Goal: Transaction & Acquisition: Book appointment/travel/reservation

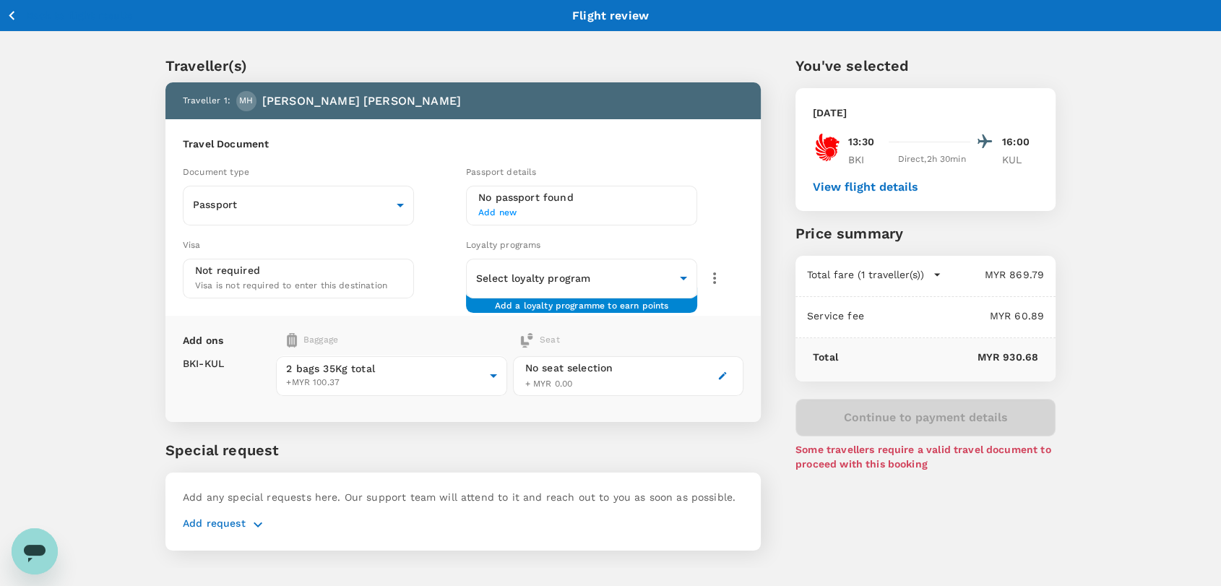
click at [17, 13] on icon "button" at bounding box center [12, 16] width 18 height 18
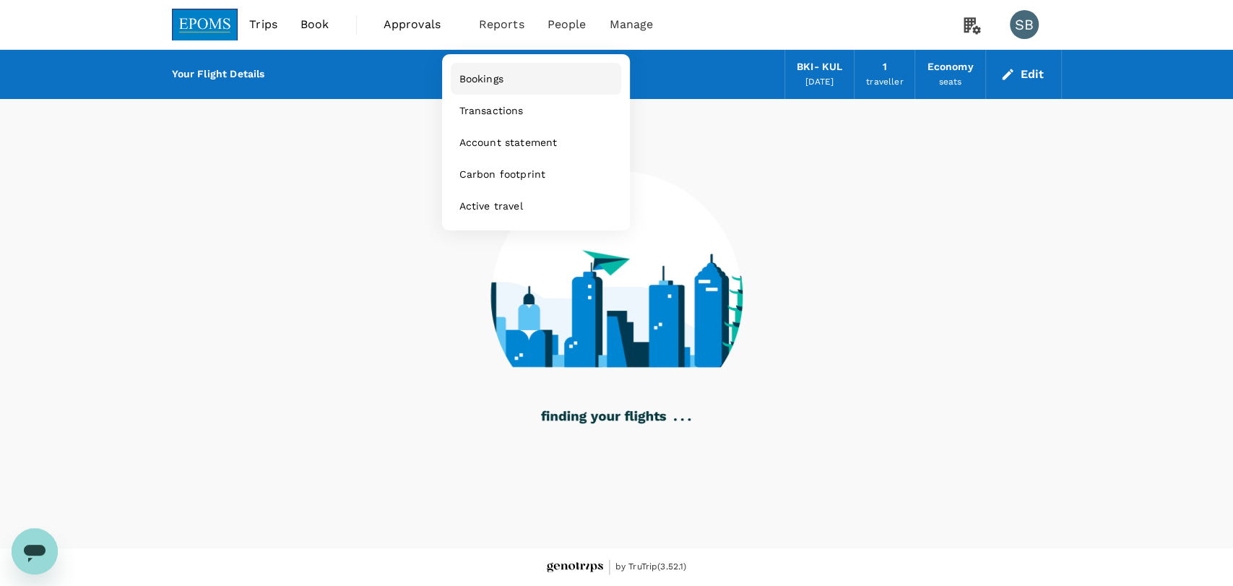
click at [503, 73] on span "Bookings" at bounding box center [481, 79] width 44 height 14
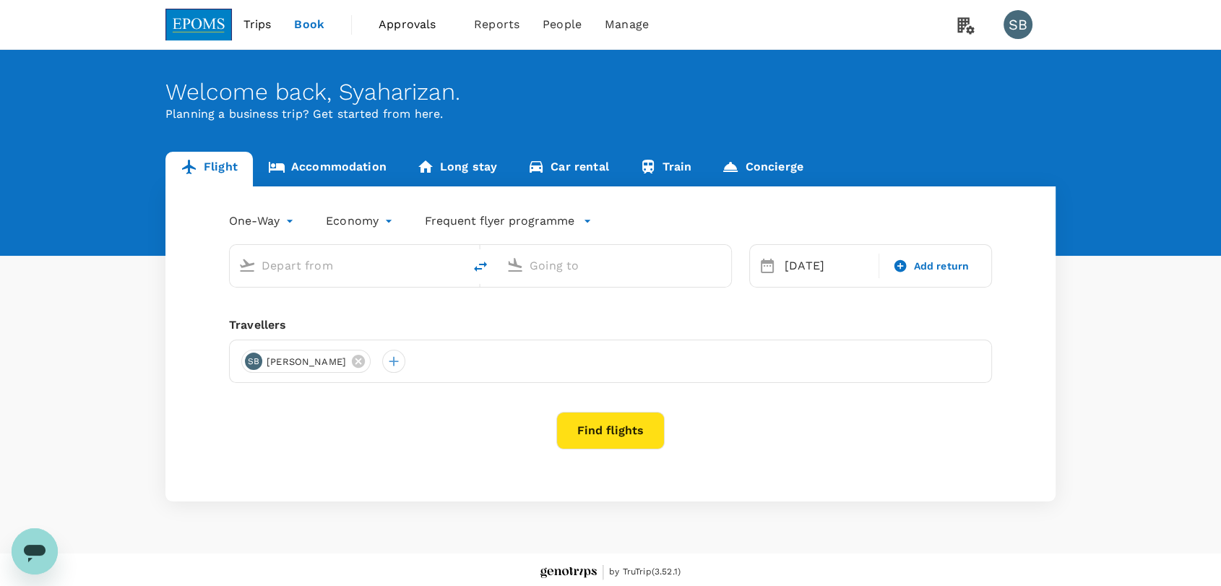
type input "Kota Kinabalu Intl (BKI)"
type input "Kuala Lumpur Intl ([GEOGRAPHIC_DATA])"
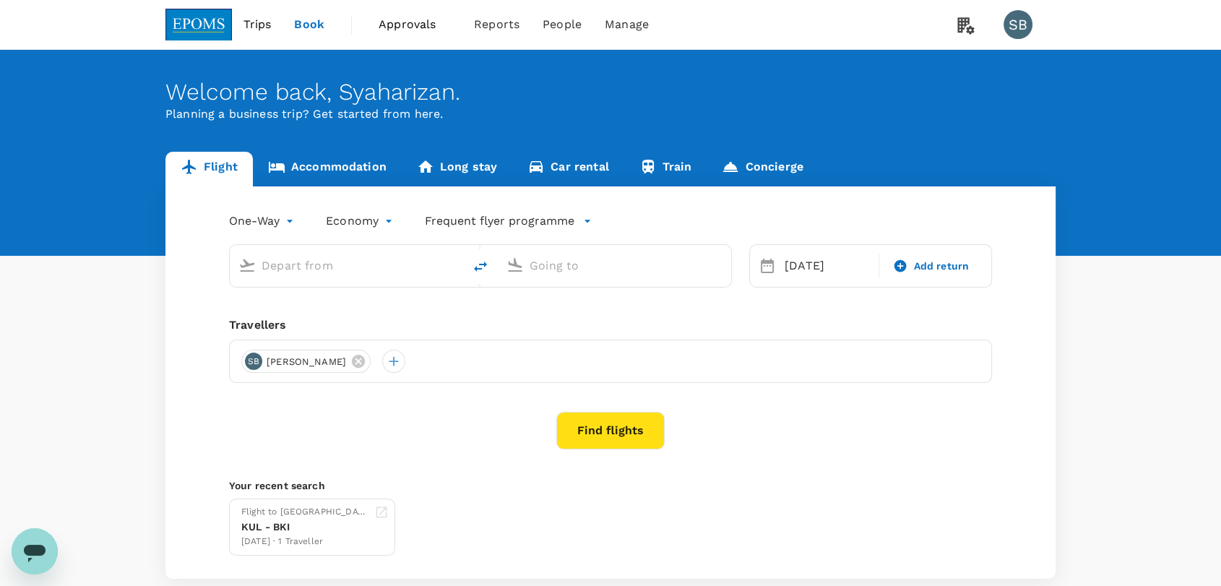
click at [477, 273] on icon "delete" at bounding box center [480, 266] width 17 height 17
type input "Kota Kinabalu Intl (BKI)"
type input "Kuala Lumpur Intl ([GEOGRAPHIC_DATA])"
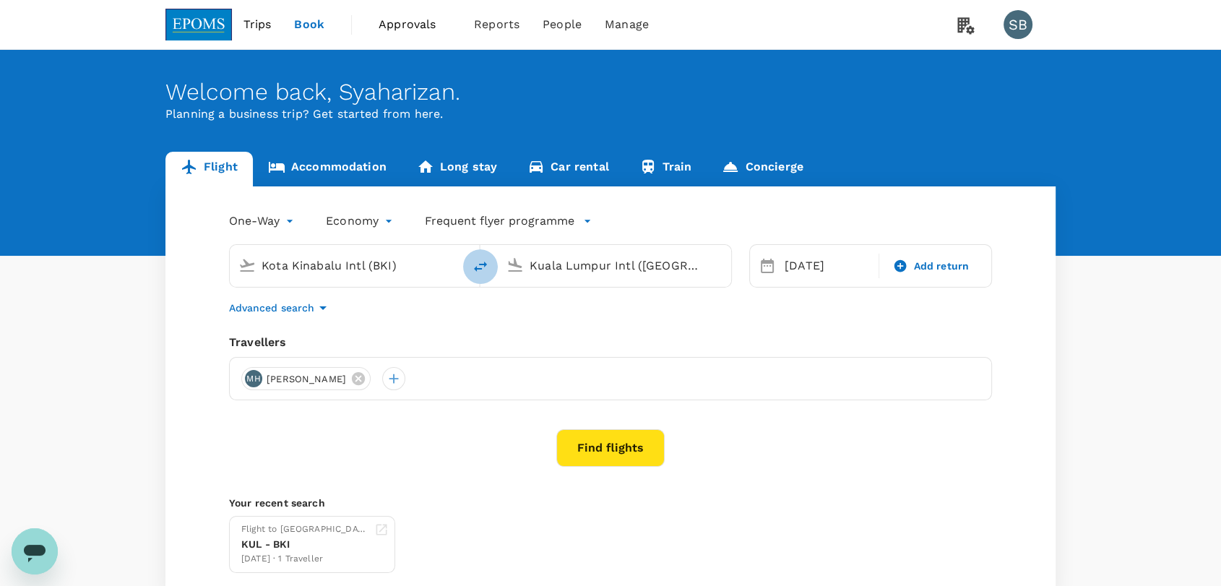
click at [477, 269] on icon "delete" at bounding box center [480, 266] width 17 height 17
type input "Kuala Lumpur Intl ([GEOGRAPHIC_DATA])"
type input "Kota Kinabalu Intl (BKI)"
click at [809, 272] on div "26 Sep" at bounding box center [827, 265] width 97 height 29
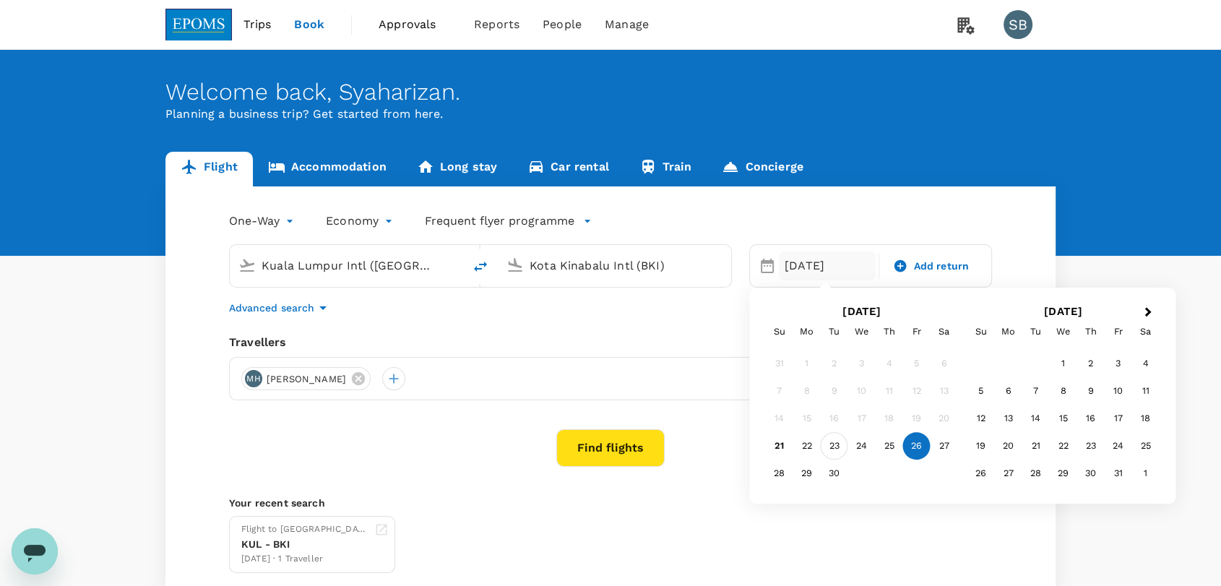
click at [841, 446] on div "23" at bounding box center [833, 446] width 27 height 27
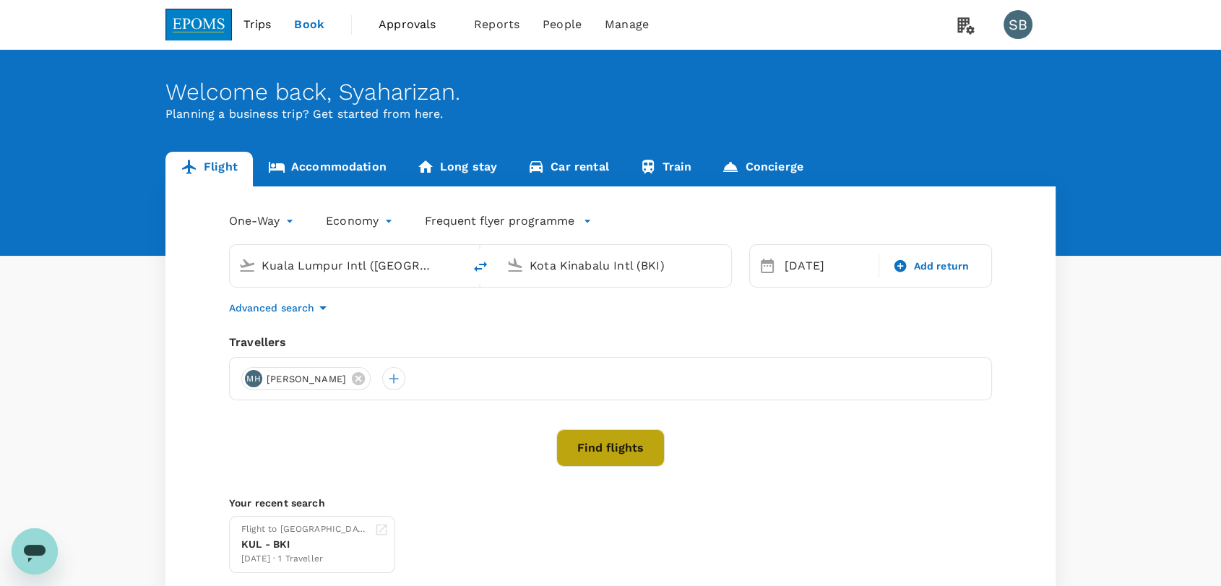
click at [618, 443] on button "Find flights" at bounding box center [610, 448] width 108 height 38
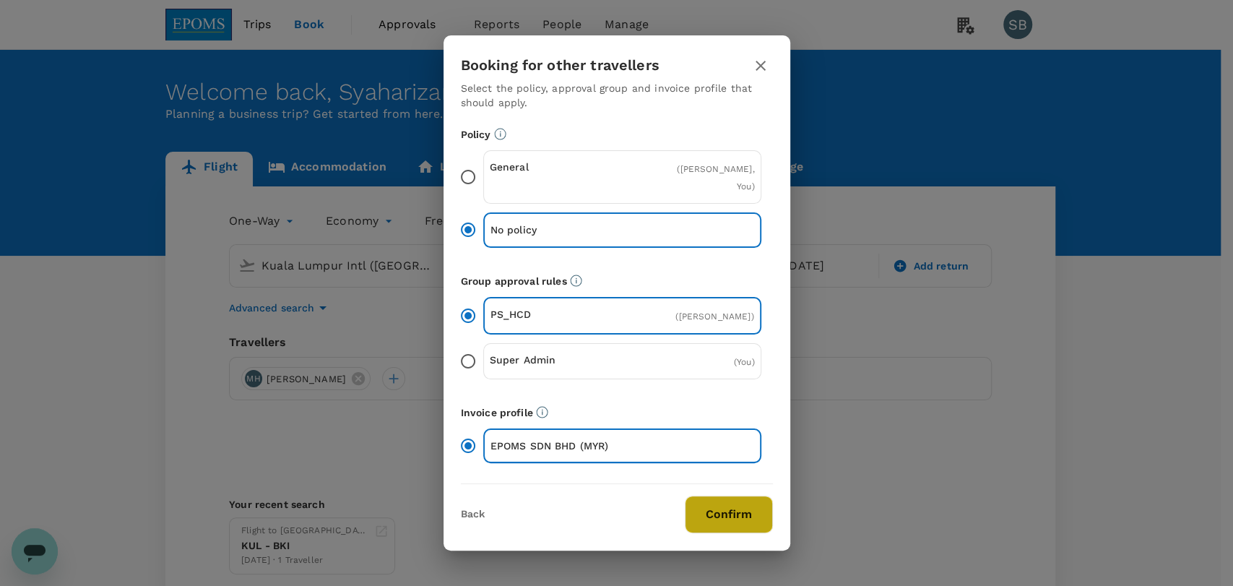
click at [726, 529] on button "Confirm" at bounding box center [729, 514] width 88 height 38
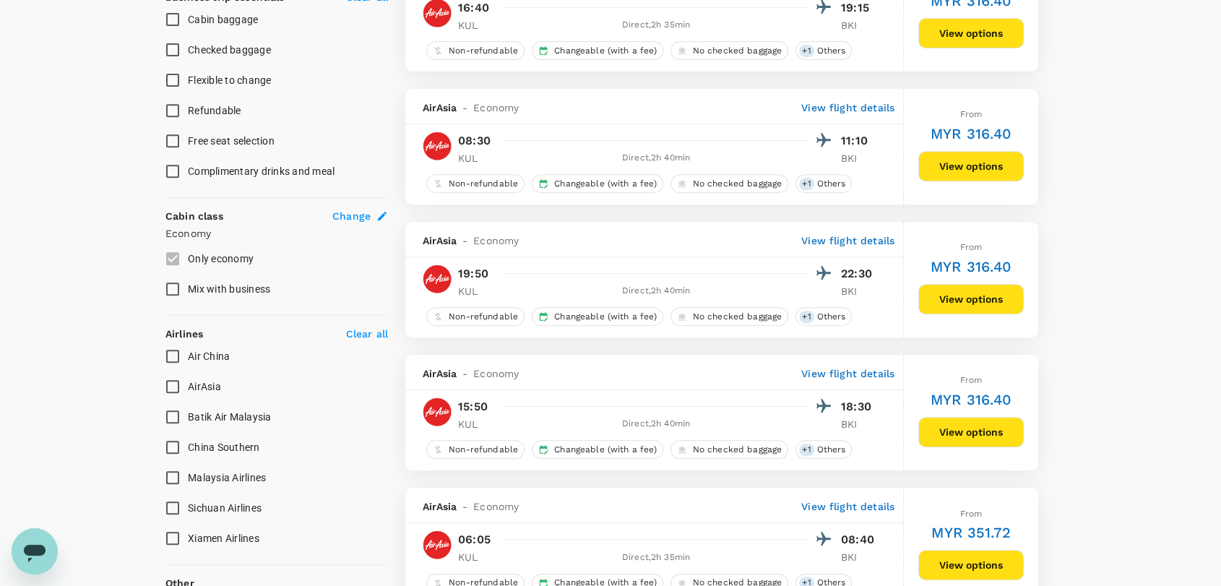
scroll to position [599, 0]
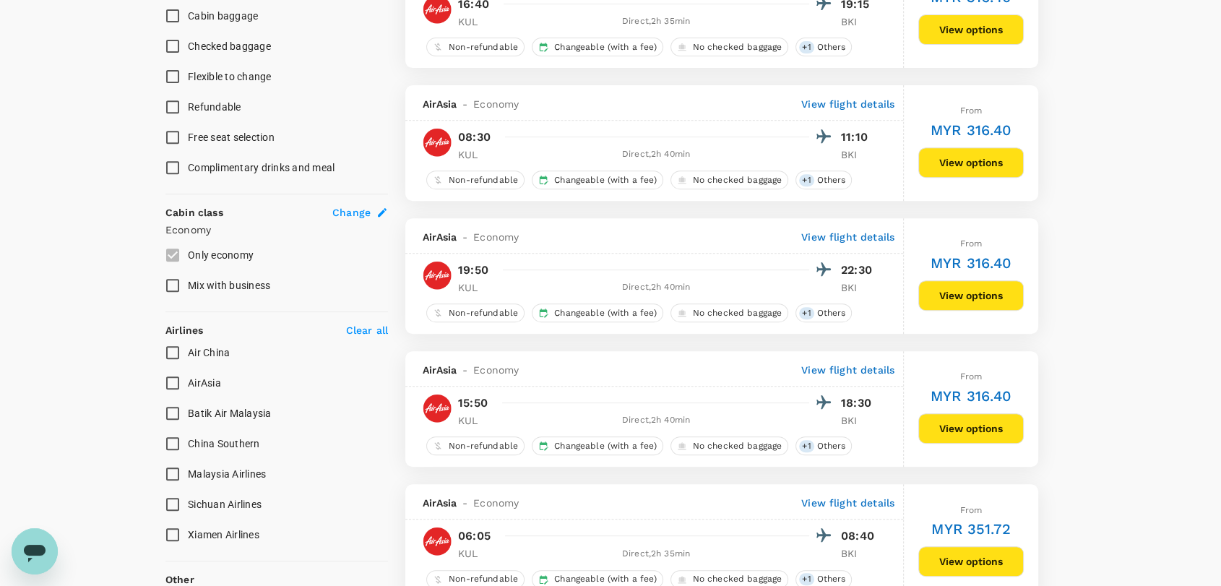
click at [175, 472] on input "Malaysia Airlines" at bounding box center [172, 474] width 30 height 30
checkbox input "true"
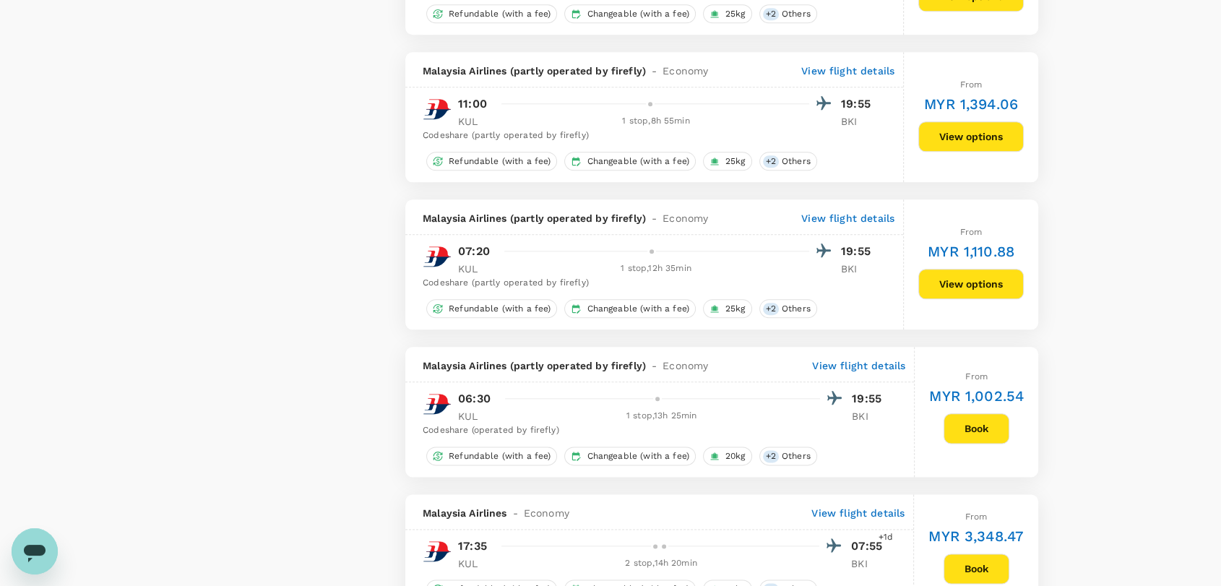
scroll to position [0, 0]
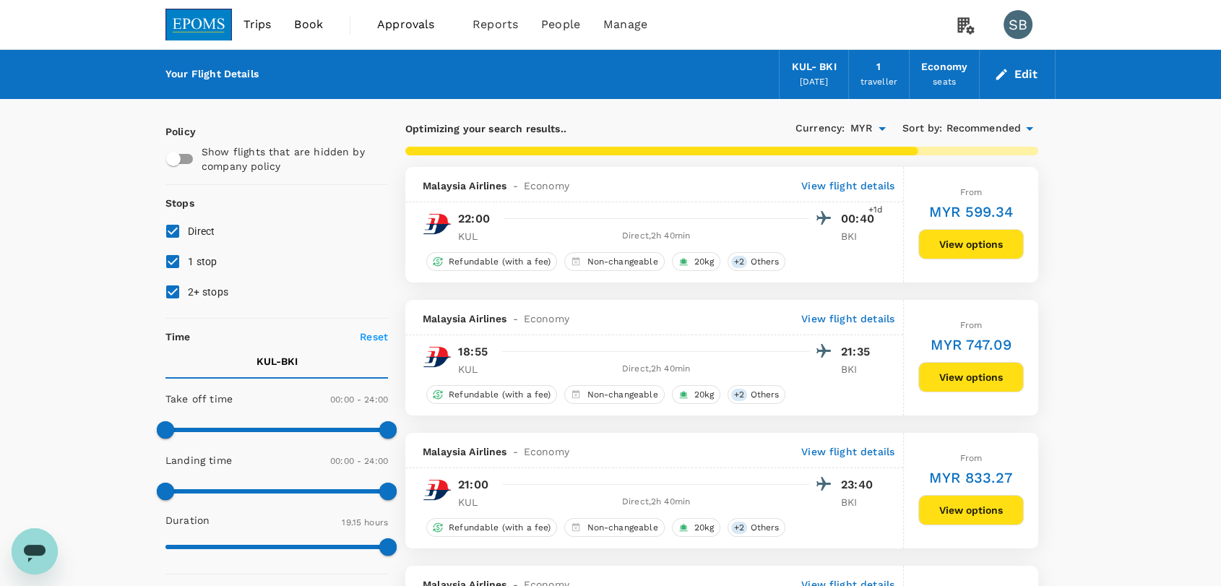
type input "1235"
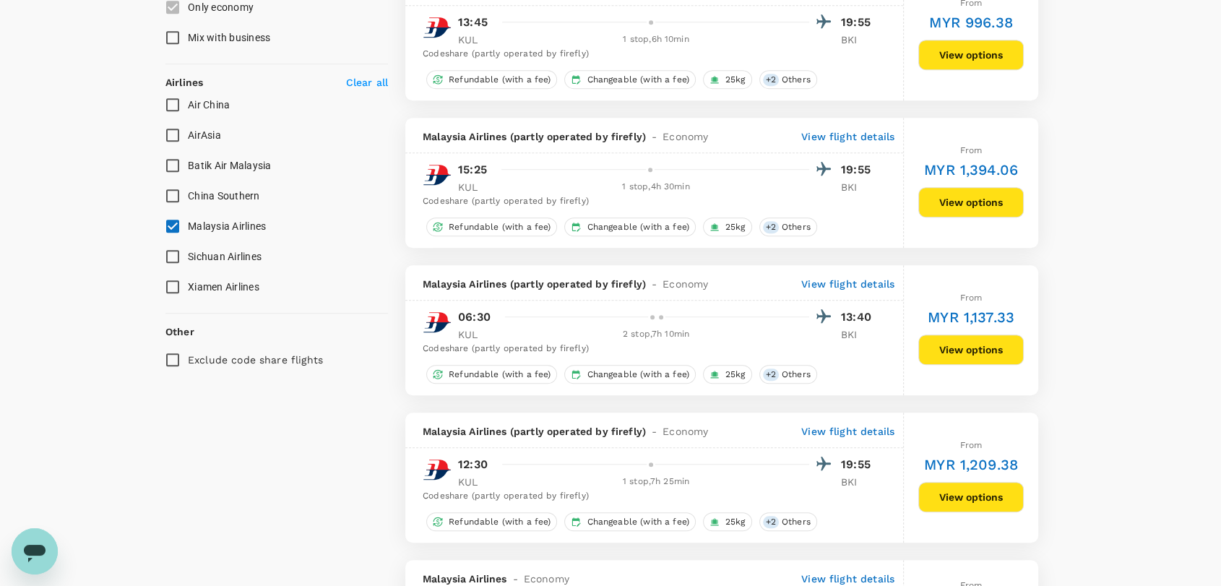
scroll to position [854, 0]
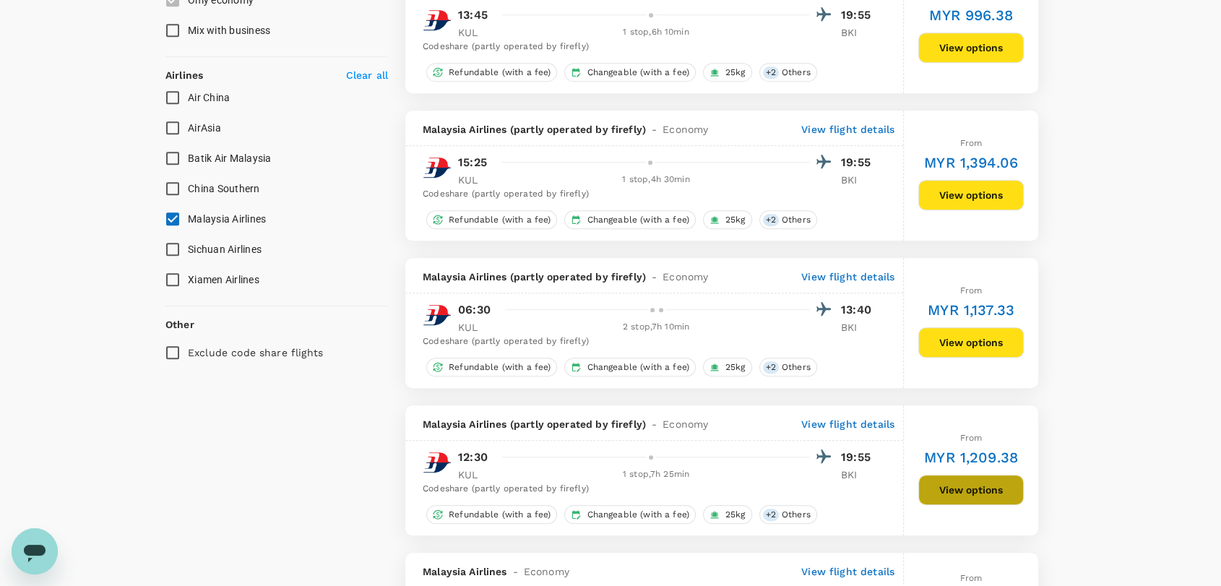
click at [952, 496] on button "View options" at bounding box center [970, 490] width 105 height 30
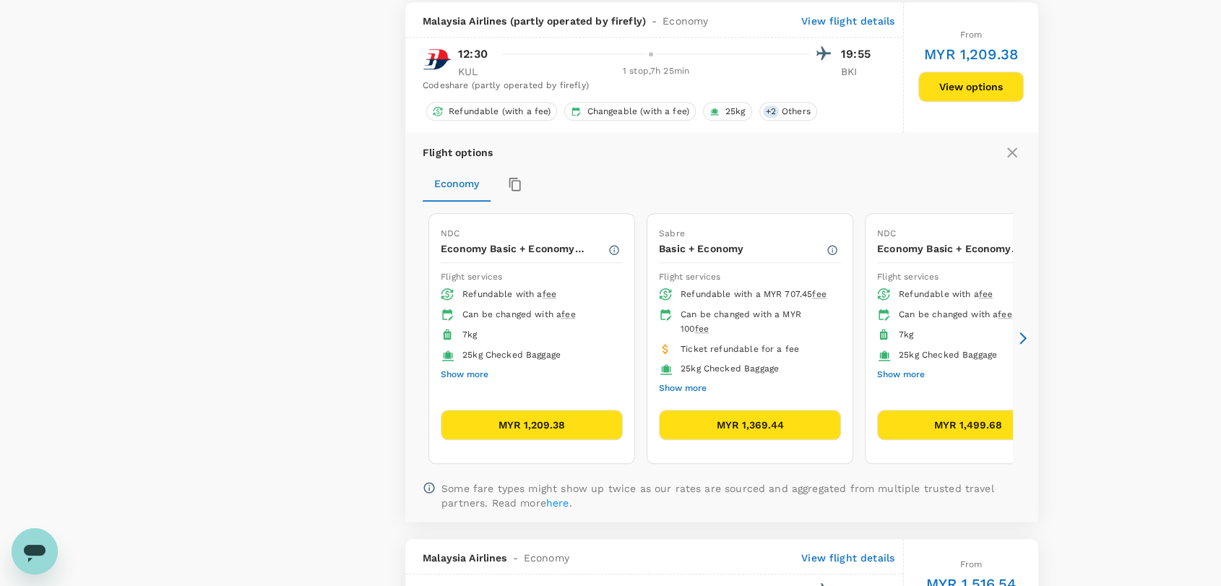
scroll to position [1261, 0]
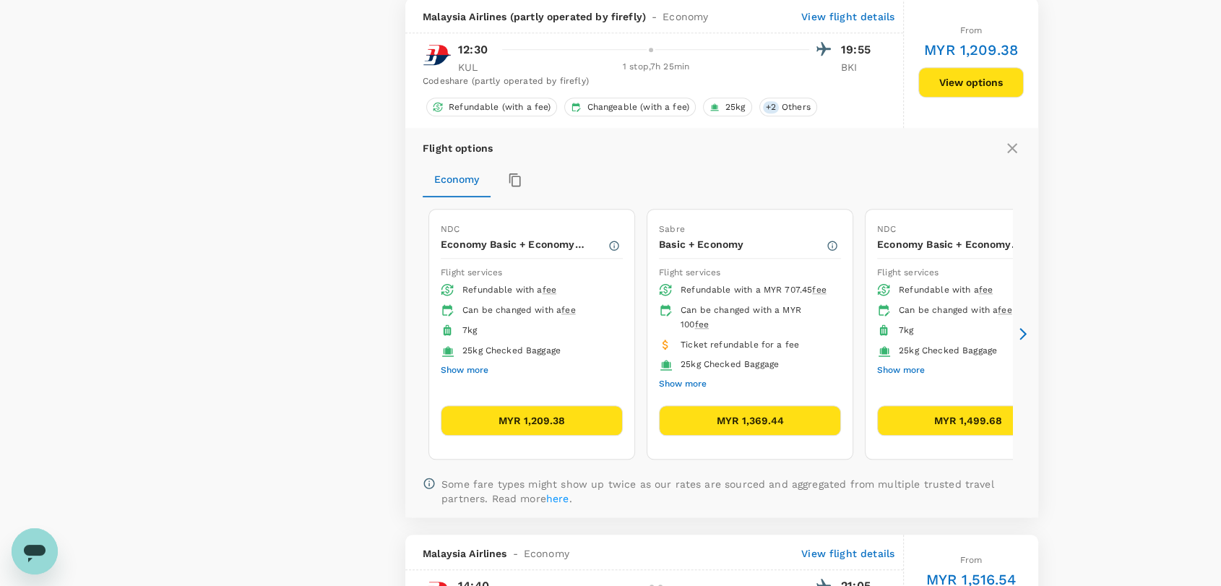
click at [1021, 335] on icon at bounding box center [1022, 333] width 14 height 14
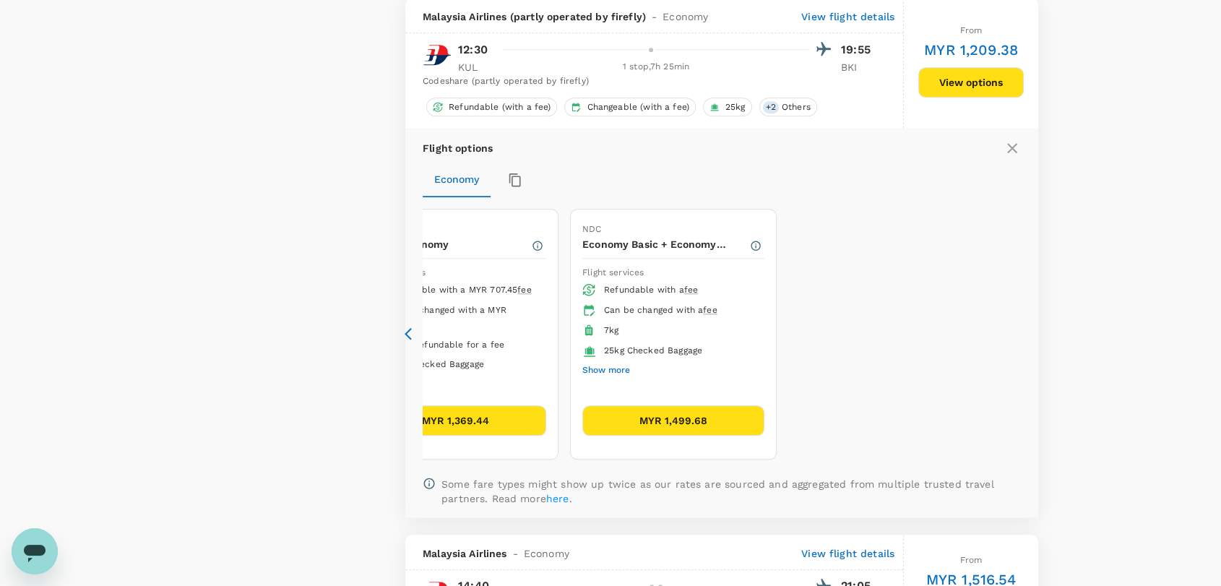
scroll to position [0, 0]
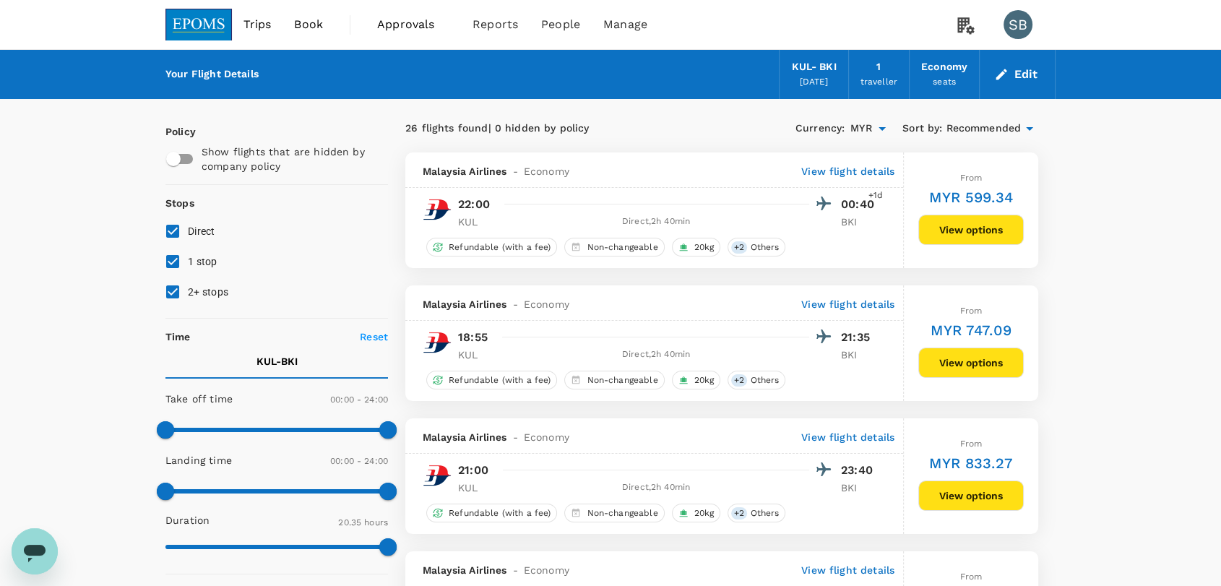
click at [207, 22] on img at bounding box center [198, 25] width 66 height 32
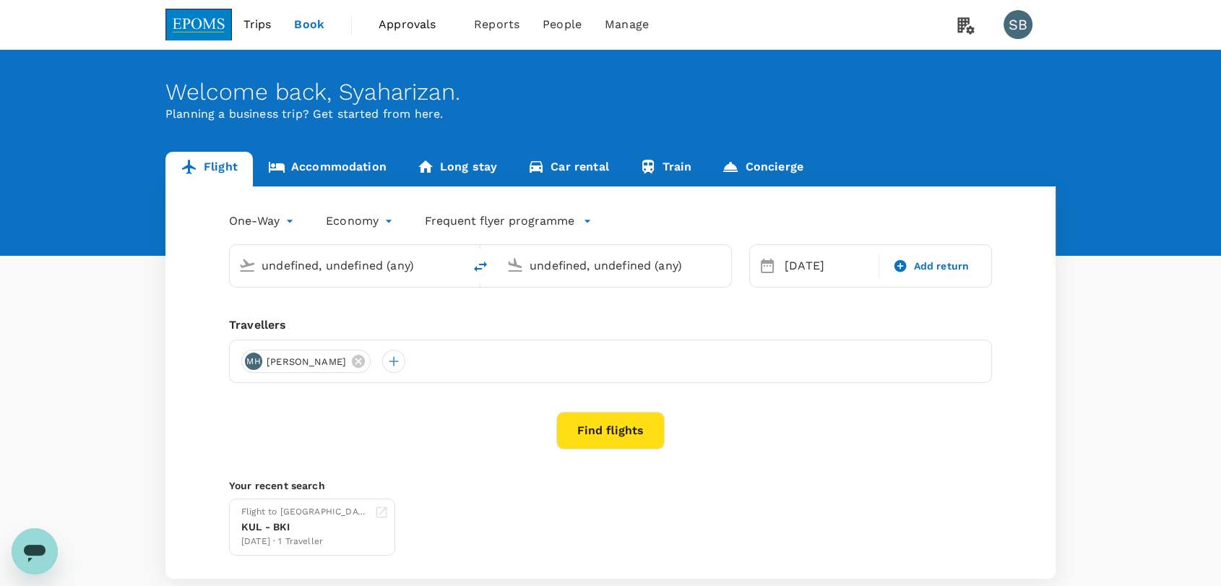
type input "Kuala Lumpur Intl (KUL)"
type input "Kota Kinabalu Intl (BKI)"
type input "Kuala Lumpur Intl (KUL)"
type input "Kota Kinabalu Intl (BKI)"
type input "Kuala Lumpur Intl (KUL)"
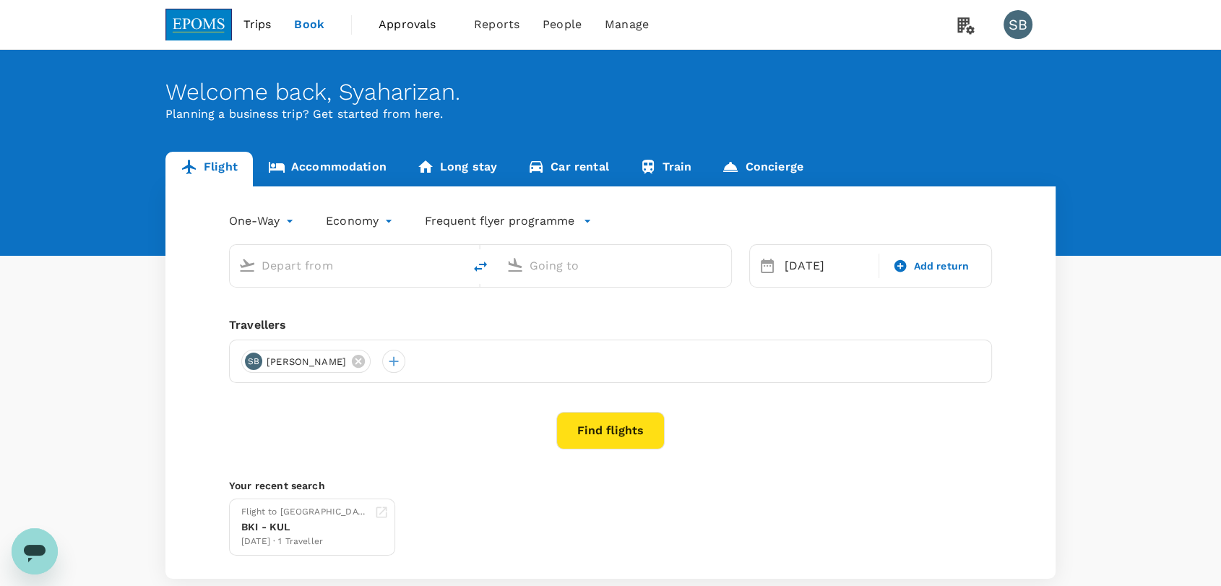
type input "Kota Kinabalu Intl (BKI)"
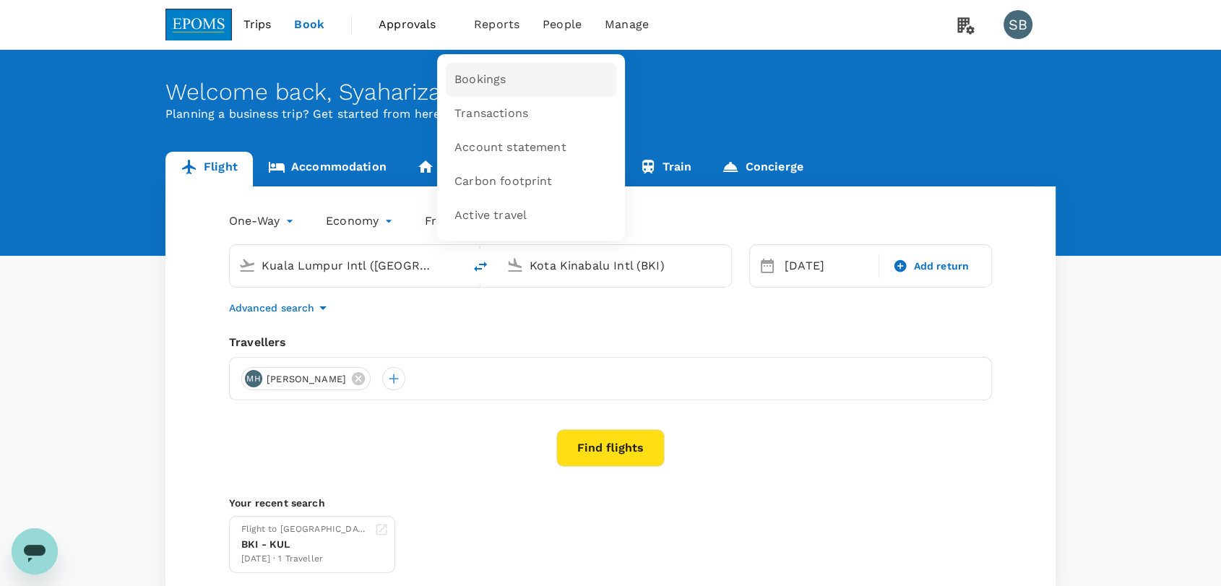
click at [492, 82] on span "Bookings" at bounding box center [479, 80] width 51 height 17
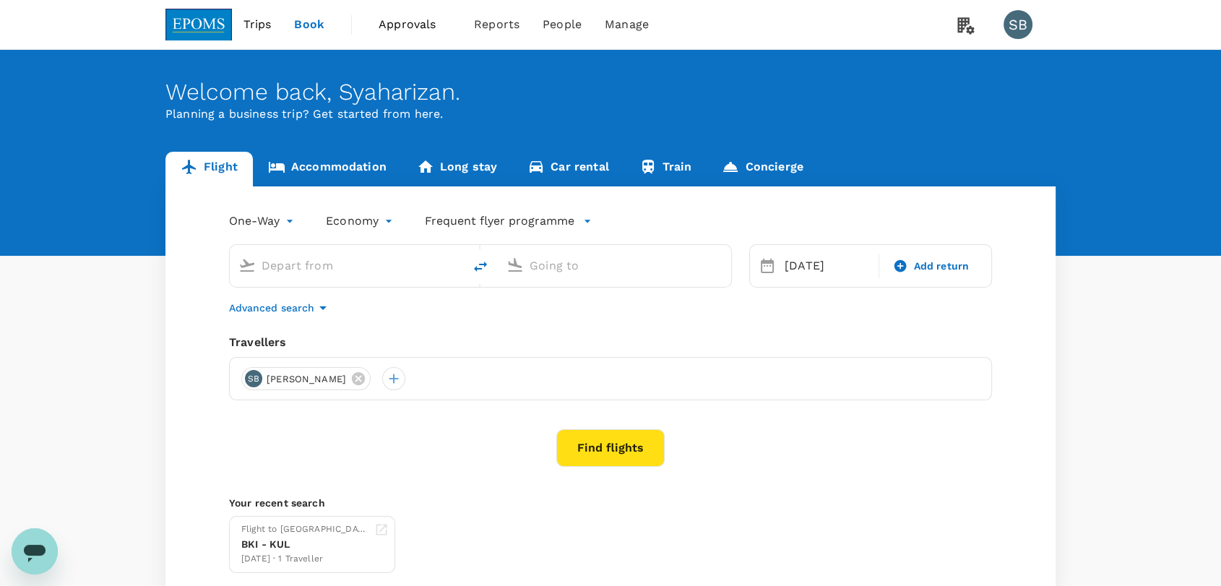
type input "Kuala Lumpur Intl ([GEOGRAPHIC_DATA])"
type input "Kota Kinabalu Intl (BKI)"
